Goal: Information Seeking & Learning: Learn about a topic

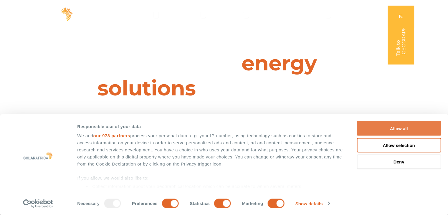
click at [403, 128] on button "Allow all" at bounding box center [399, 128] width 84 height 14
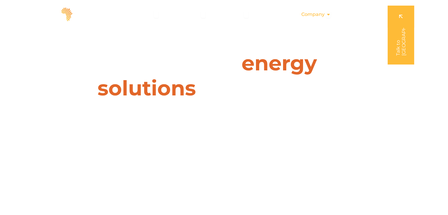
click at [323, 14] on span "Company" at bounding box center [312, 14] width 23 height 7
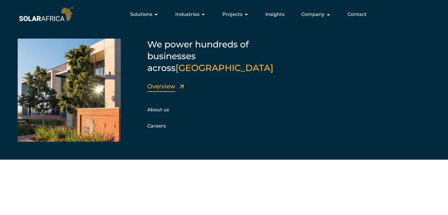
click at [163, 83] on link "Overview" at bounding box center [161, 86] width 28 height 7
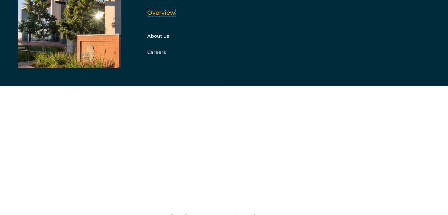
scroll to position [118, 0]
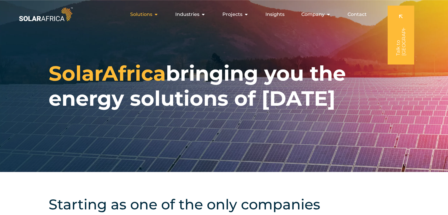
click at [151, 14] on span "Solutions" at bounding box center [141, 14] width 22 height 7
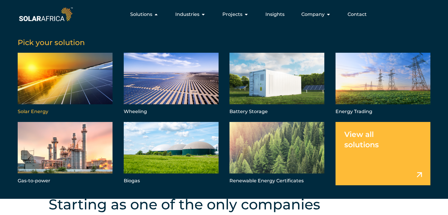
click at [60, 100] on link "Menu" at bounding box center [65, 84] width 95 height 63
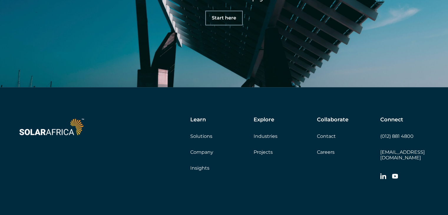
scroll to position [2785, 0]
